Goal: Information Seeking & Learning: Find specific page/section

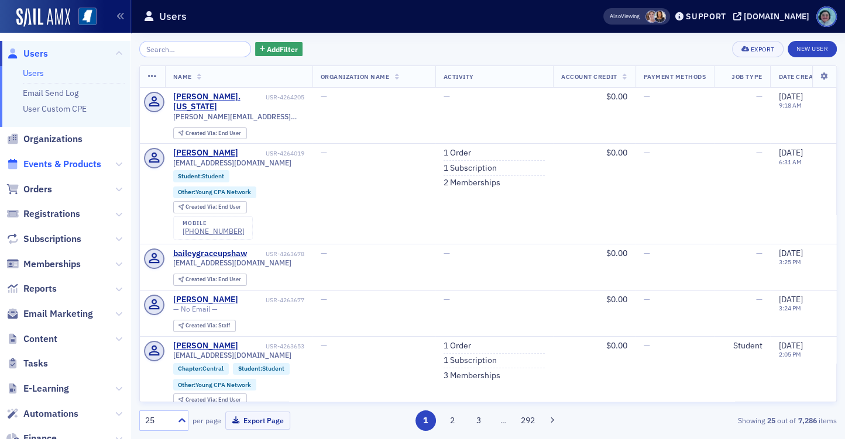
click at [70, 163] on span "Events & Products" at bounding box center [62, 164] width 78 height 13
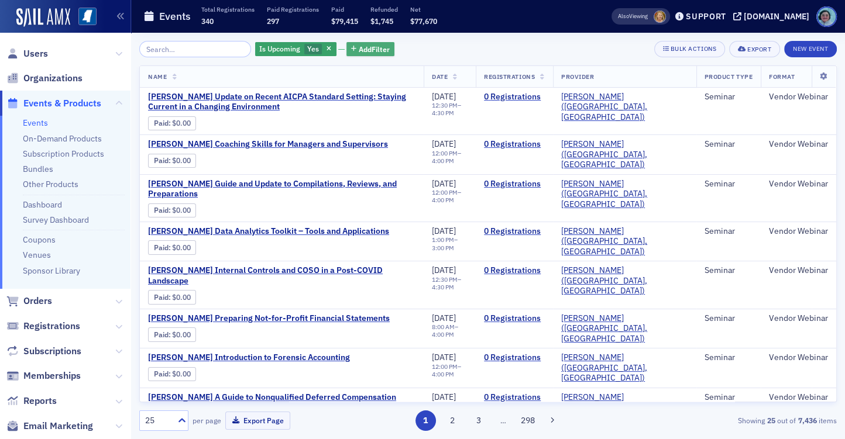
click at [368, 51] on span "Add Filter" at bounding box center [374, 49] width 31 height 11
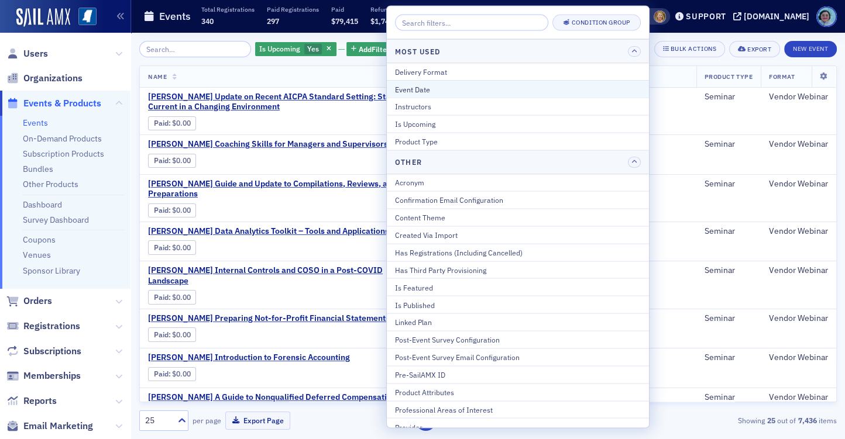
click at [430, 84] on div "Event Date" at bounding box center [518, 89] width 246 height 11
select select "8"
select select "2025"
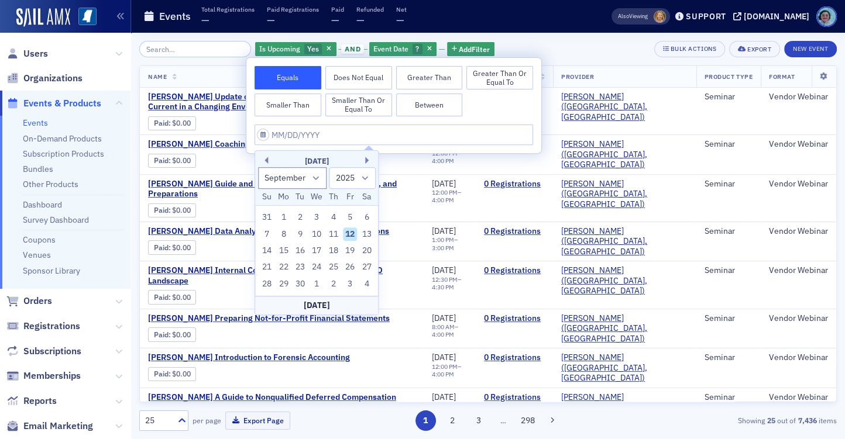
click at [550, 47] on div "Is Upcoming Yes and Event Date ? Add Filter Bulk Actions Export New Event" at bounding box center [488, 49] width 698 height 16
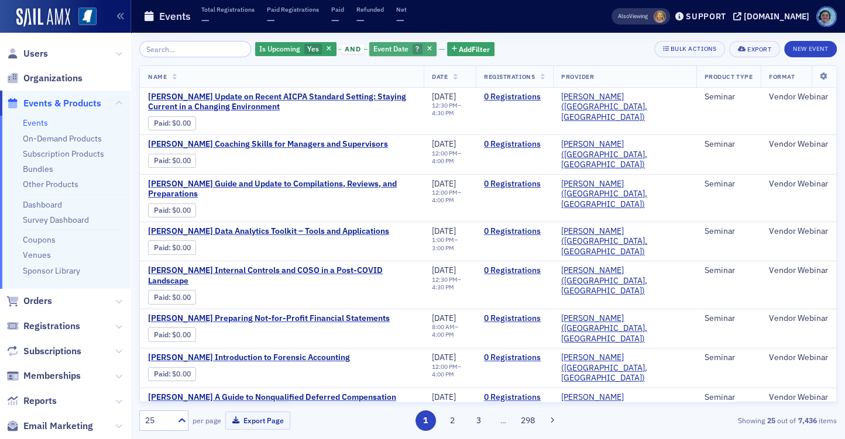
click at [413, 46] on span "?" at bounding box center [418, 49] width 10 height 11
select select "8"
select select "2025"
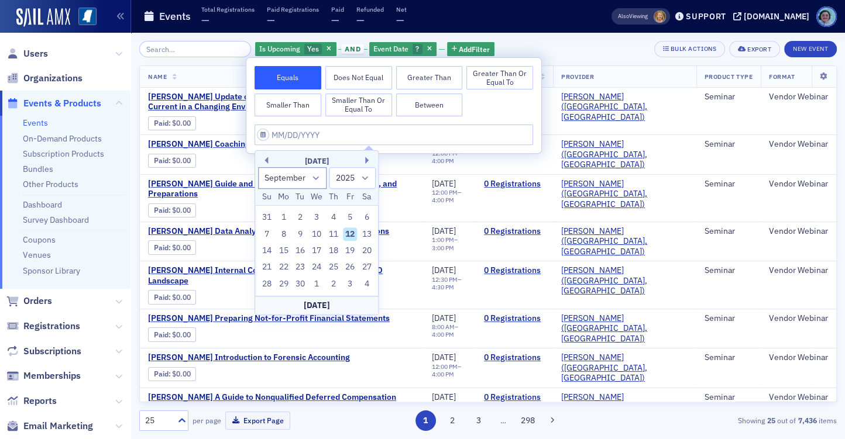
click at [354, 233] on div "12" at bounding box center [350, 235] width 14 height 14
type input "[DATE]"
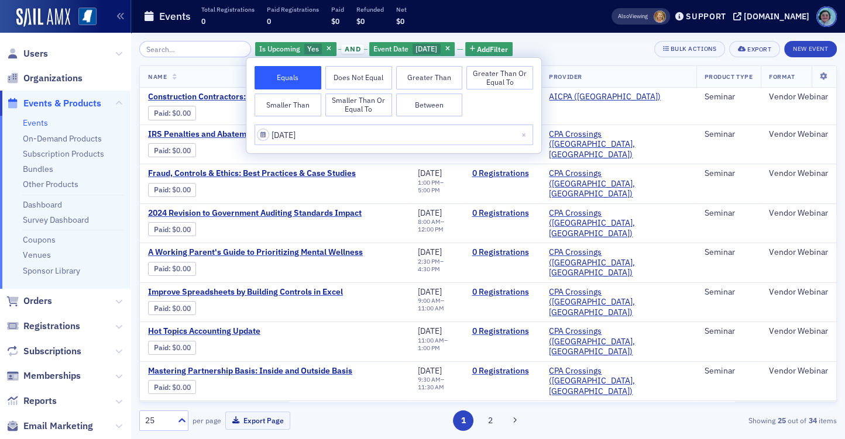
click at [531, 51] on div "Is Upcoming Yes and Event Date [DATE] Add Filter Bulk Actions Export New Event" at bounding box center [488, 49] width 698 height 16
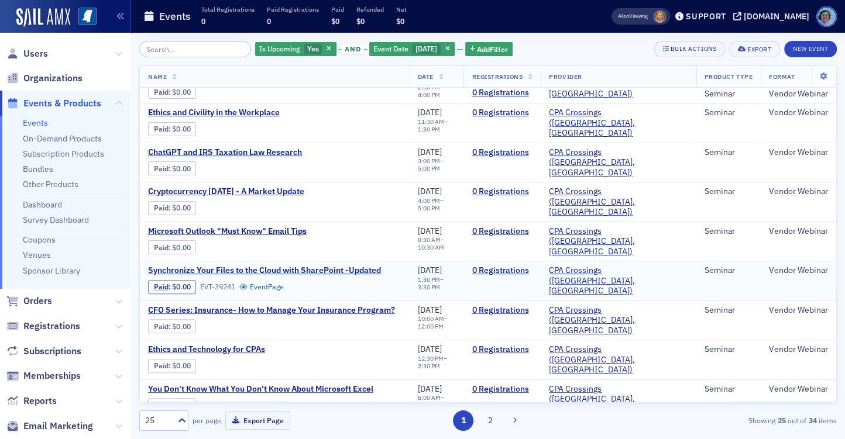
scroll to position [626, 0]
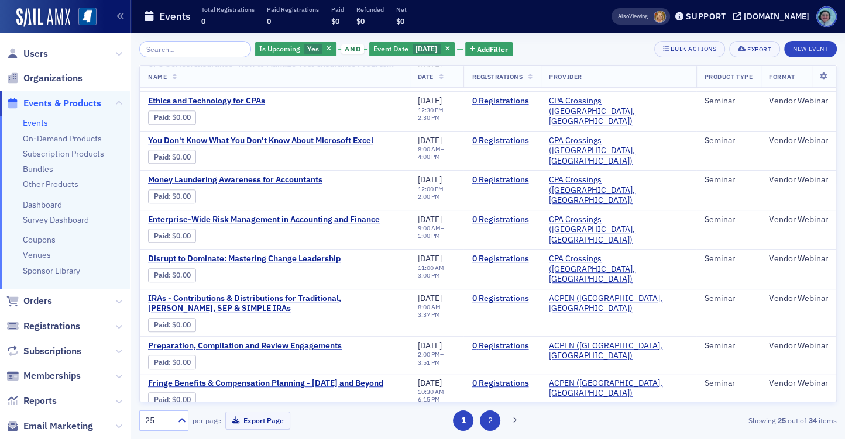
click at [488, 430] on button "2" at bounding box center [490, 421] width 20 height 20
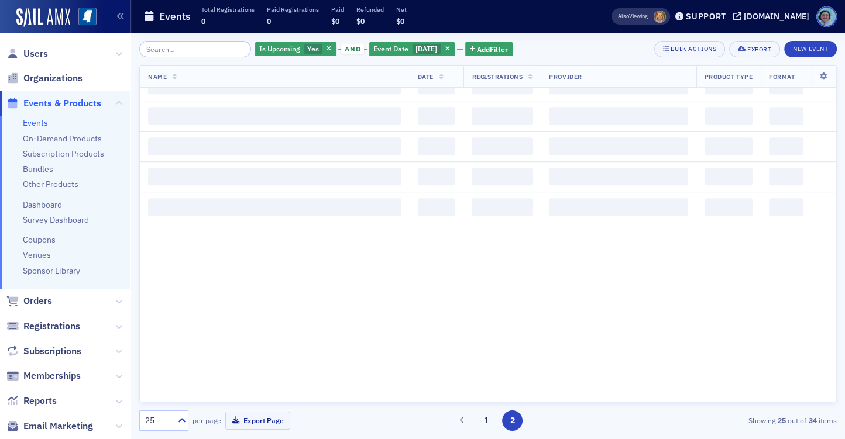
scroll to position [0, 0]
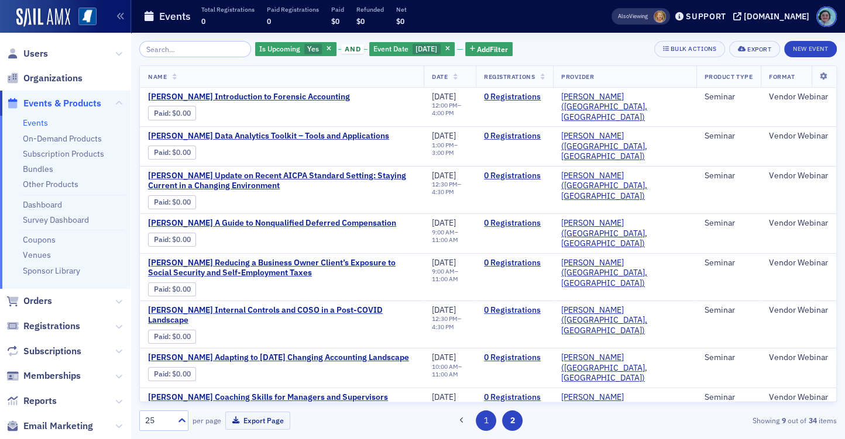
click at [490, 418] on button "1" at bounding box center [486, 421] width 20 height 20
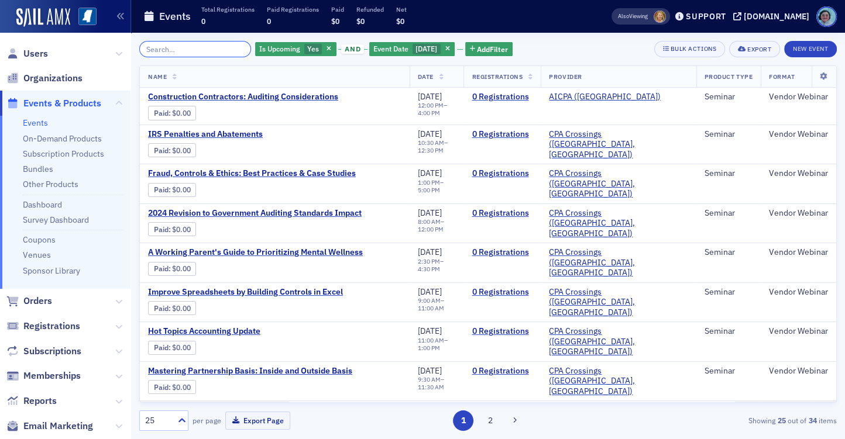
click at [211, 46] on input "search" at bounding box center [195, 49] width 112 height 16
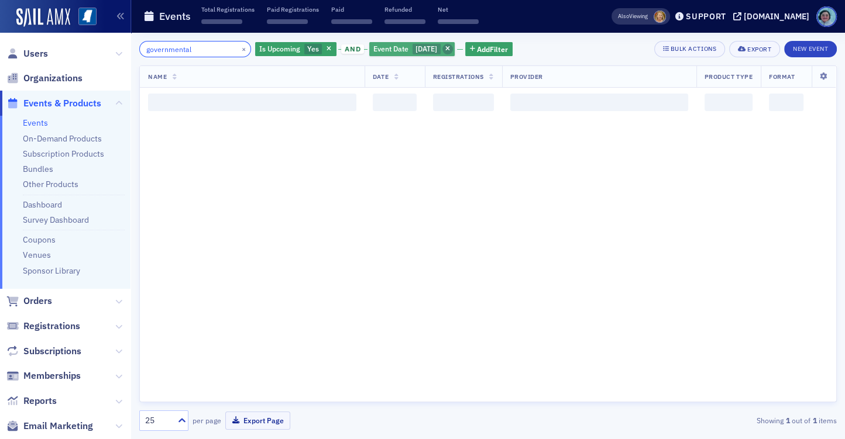
type input "governmental"
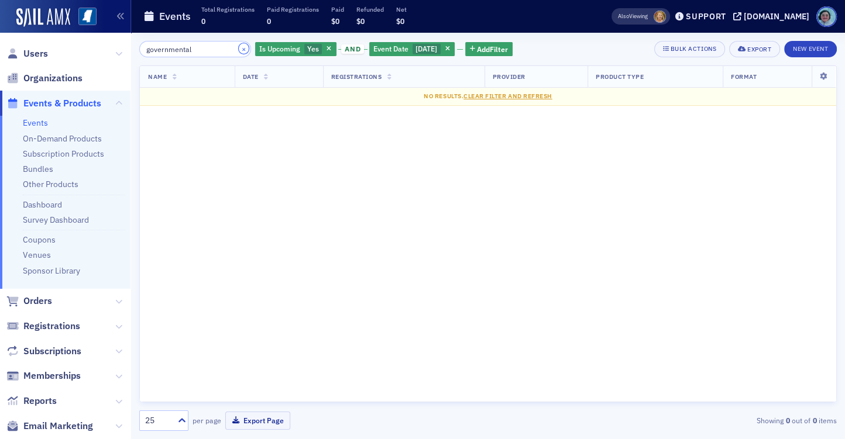
click at [239, 50] on button "×" at bounding box center [244, 48] width 11 height 11
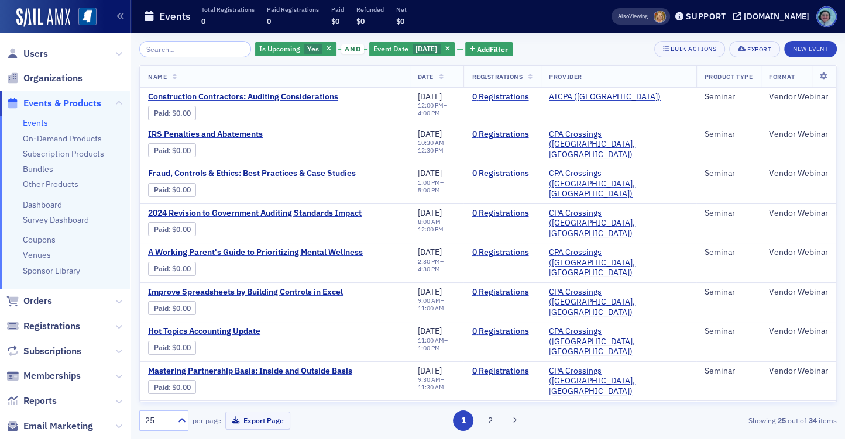
click at [52, 55] on span "Users" at bounding box center [65, 53] width 130 height 25
click at [39, 55] on span "Users" at bounding box center [35, 53] width 25 height 13
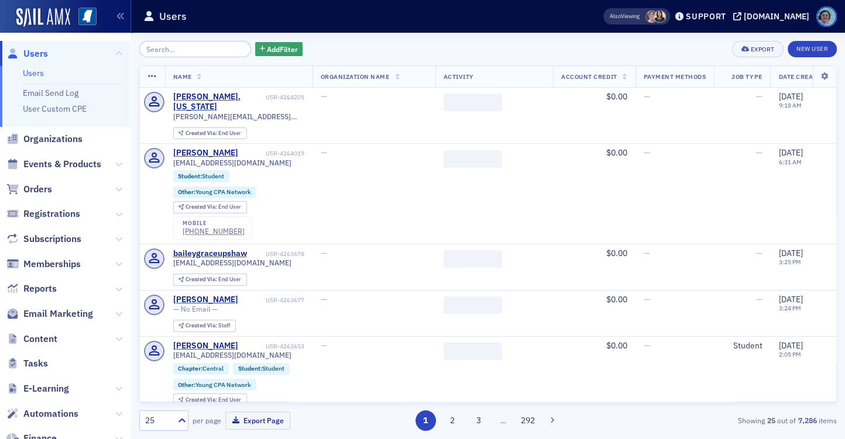
click at [212, 50] on input "search" at bounding box center [195, 49] width 112 height 16
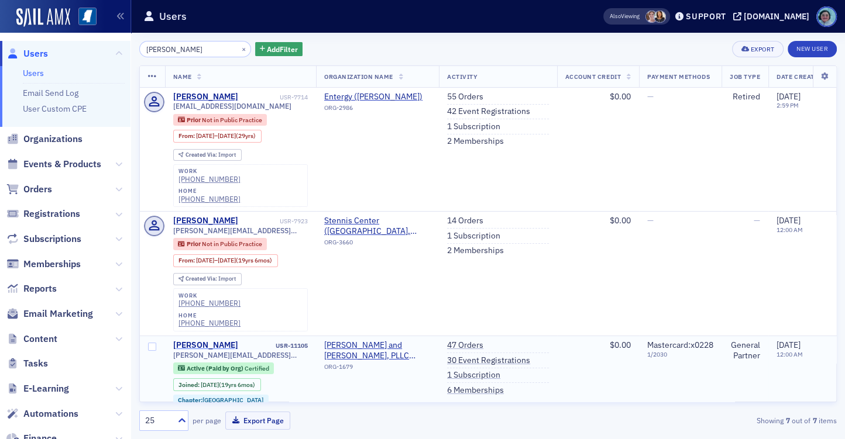
type input "[PERSON_NAME]"
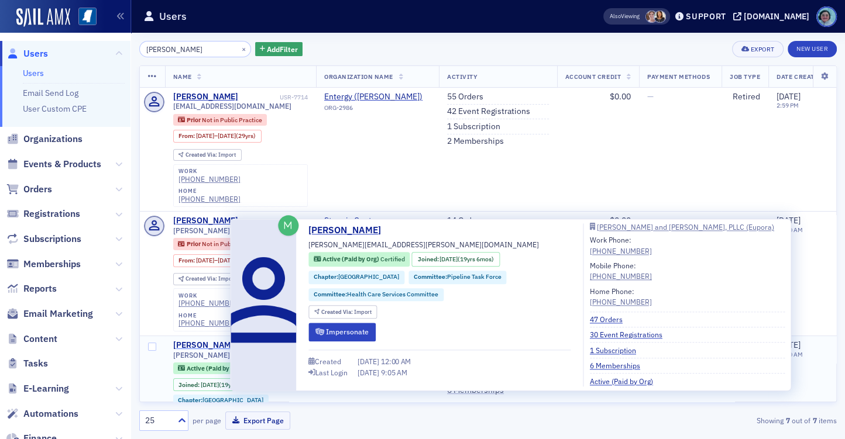
click at [208, 341] on div "[PERSON_NAME]" at bounding box center [205, 346] width 65 height 11
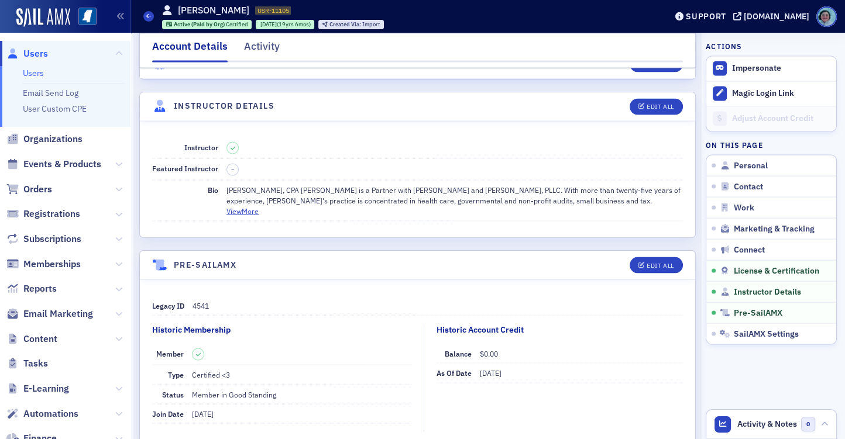
scroll to position [2107, 0]
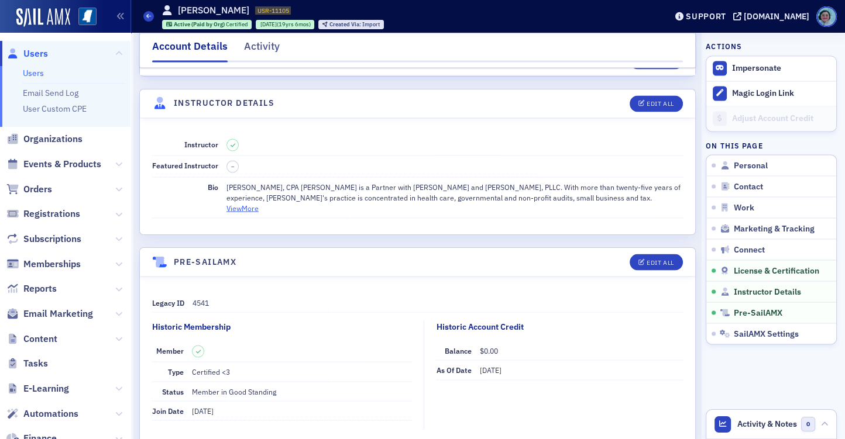
click at [256, 202] on button "View More" at bounding box center [242, 207] width 32 height 11
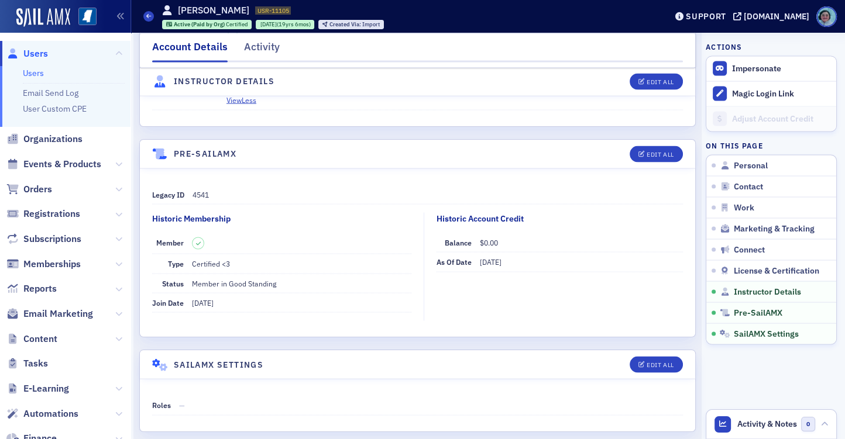
scroll to position [2219, 0]
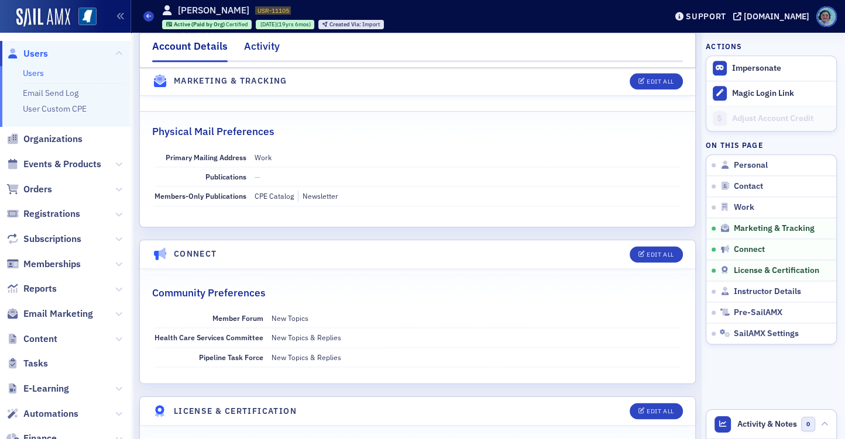
click at [271, 51] on div "Activity" at bounding box center [262, 50] width 36 height 22
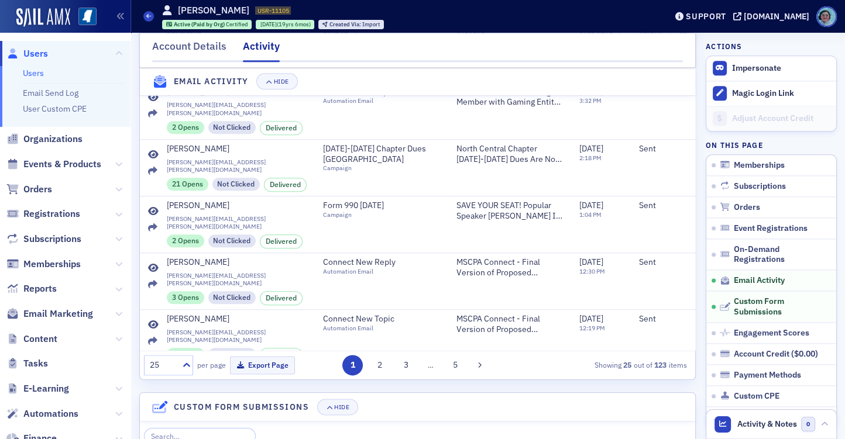
scroll to position [1458, 0]
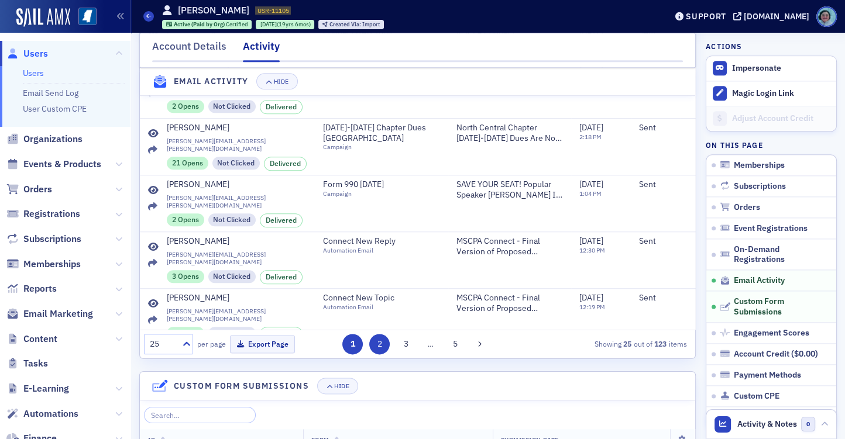
click at [375, 355] on button "2" at bounding box center [379, 344] width 20 height 20
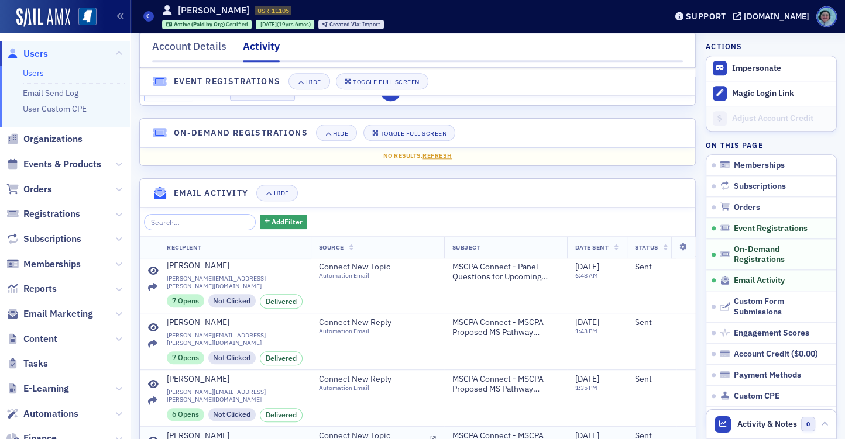
scroll to position [761, 0]
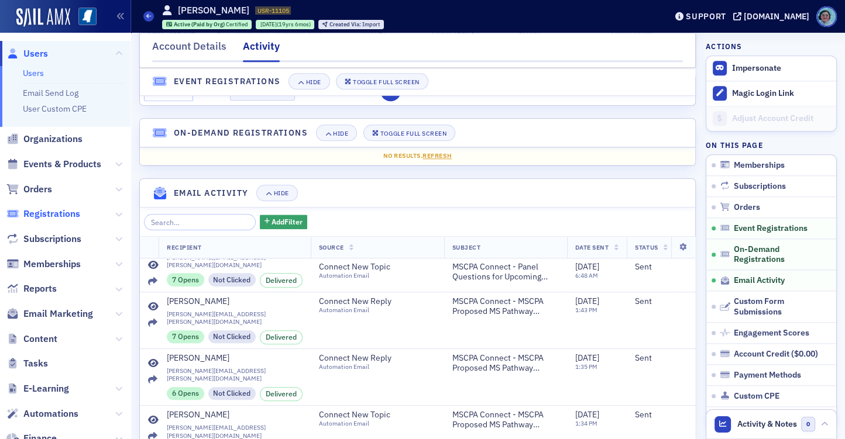
click at [57, 212] on span "Registrations" at bounding box center [51, 214] width 57 height 13
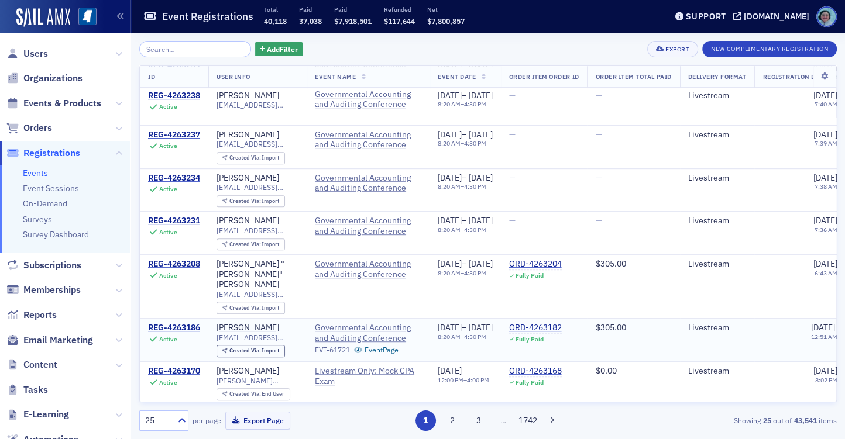
scroll to position [702, 0]
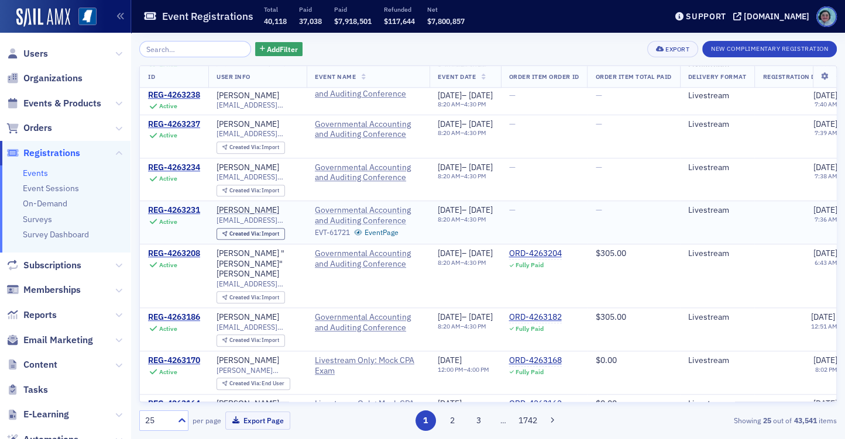
click at [388, 205] on span "Governmental Accounting and Auditing Conference" at bounding box center [368, 215] width 107 height 20
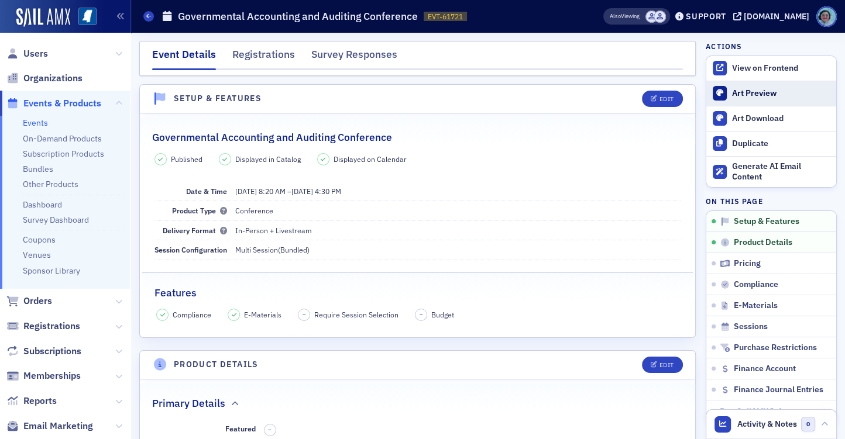
click at [760, 84] on link "Art Preview" at bounding box center [771, 93] width 130 height 25
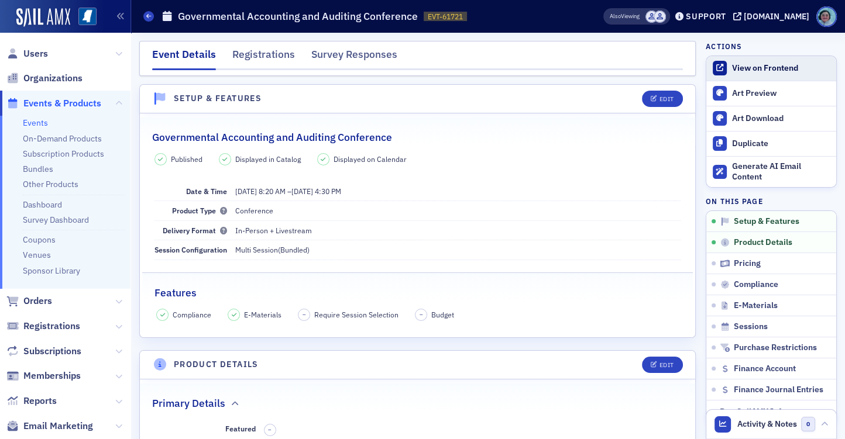
click at [749, 63] on div "View on Frontend" at bounding box center [781, 68] width 98 height 11
